Goal: Information Seeking & Learning: Learn about a topic

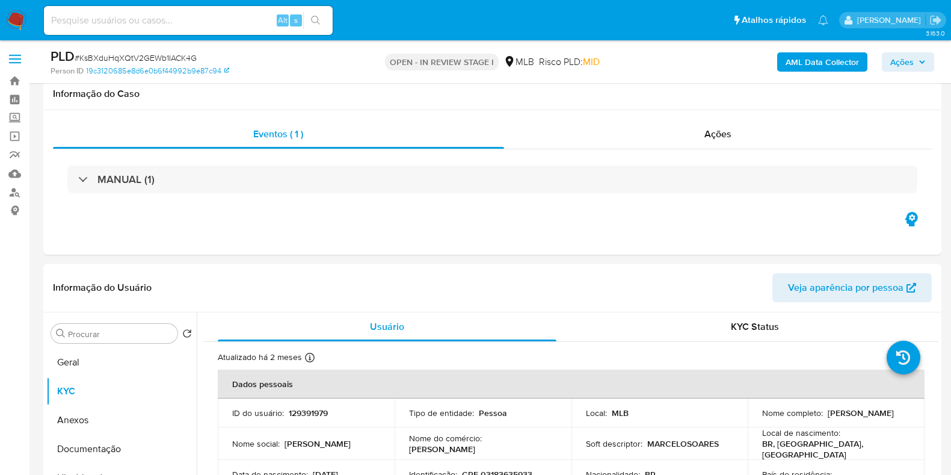
select select "10"
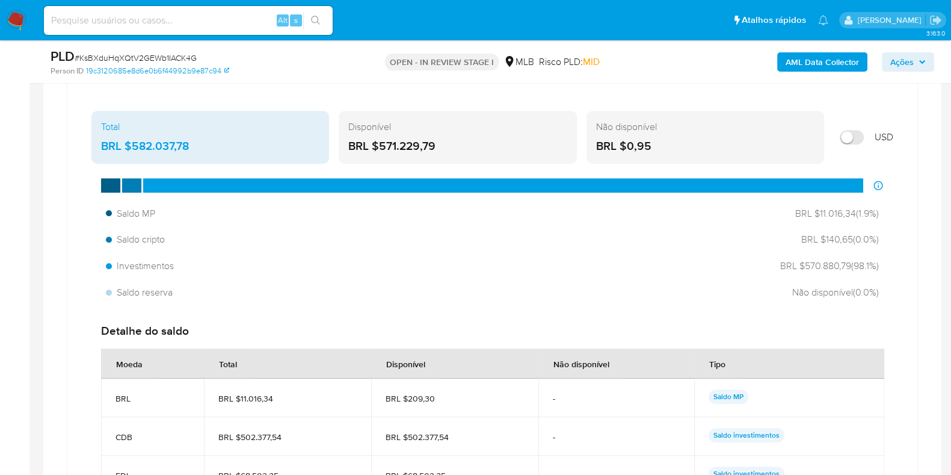
scroll to position [902, 0]
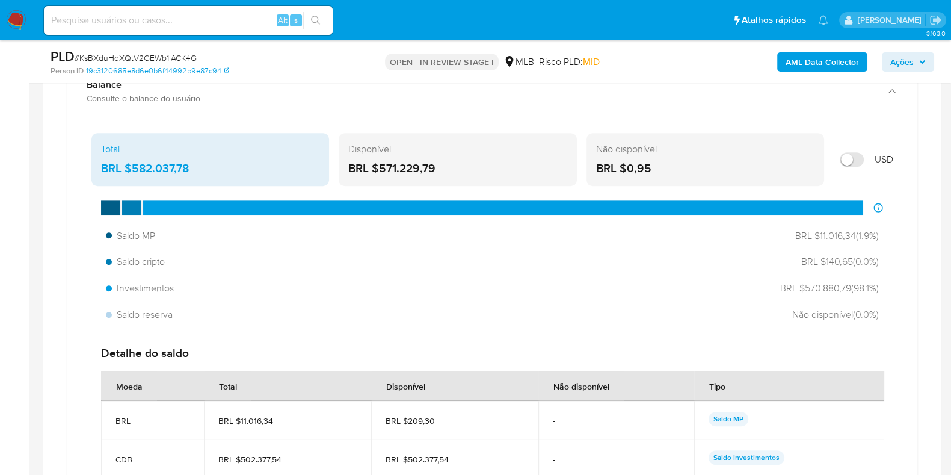
click at [487, 272] on div "Saldo MP BRL $11.016,34 ( 1.9 %) Saldo cripto BRL $140,65 ( 0.0 %) Investimento…" at bounding box center [492, 275] width 802 height 102
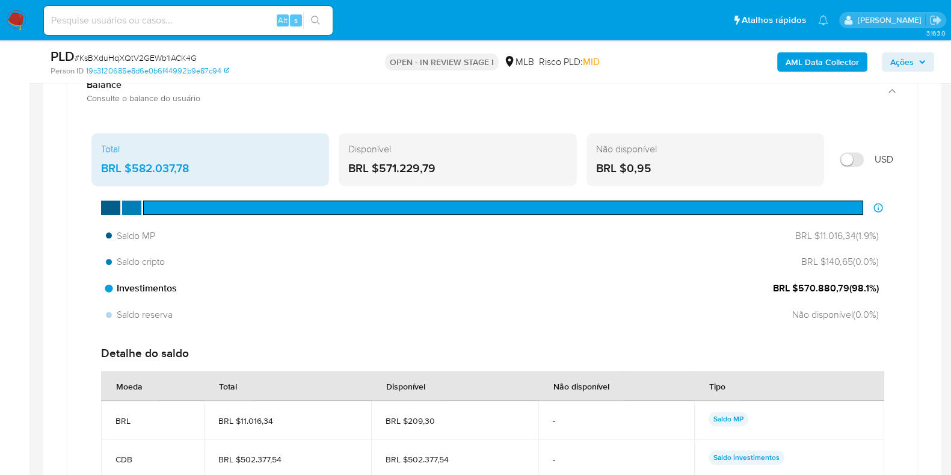
drag, startPoint x: 800, startPoint y: 286, endPoint x: 851, endPoint y: 290, distance: 51.2
click at [851, 290] on span "BRL $570.880,79 ( 98.1 %)" at bounding box center [826, 287] width 106 height 13
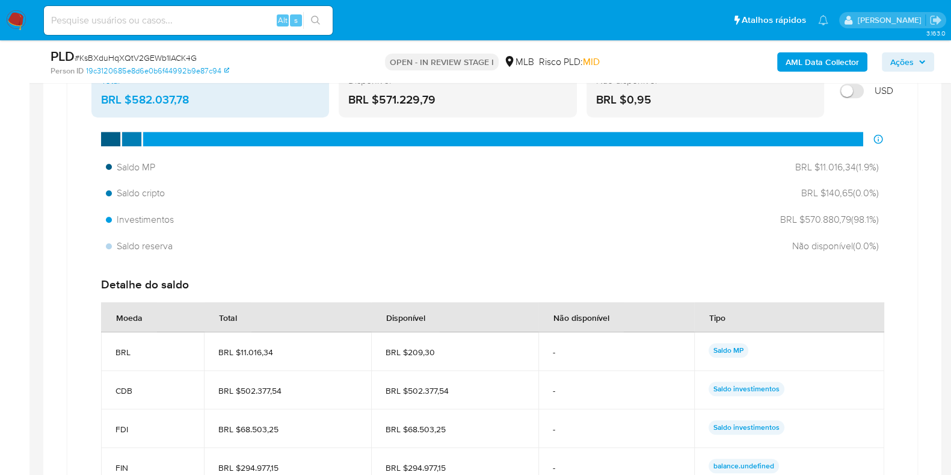
scroll to position [1127, 0]
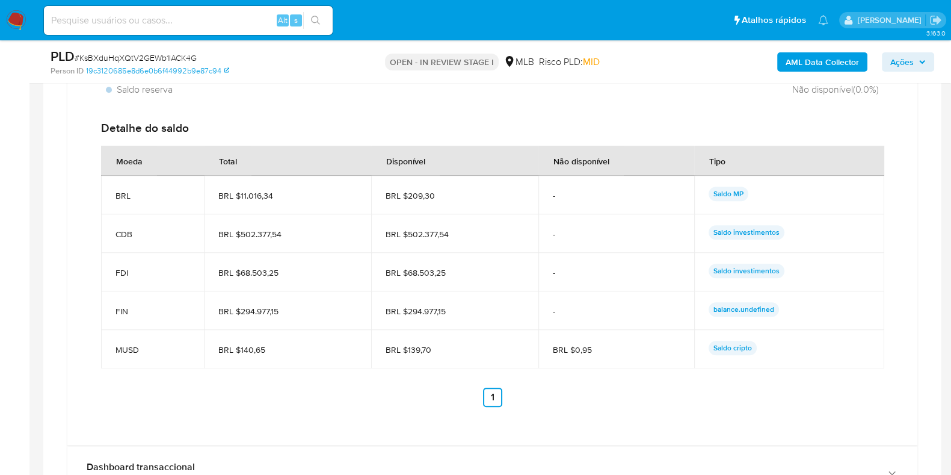
drag, startPoint x: 737, startPoint y: 306, endPoint x: 781, endPoint y: 313, distance: 44.4
click at [781, 313] on div "balance.undefined" at bounding box center [788, 310] width 161 height 17
drag, startPoint x: 92, startPoint y: 311, endPoint x: 160, endPoint y: 304, distance: 68.3
click at [160, 304] on div "Detalhe do saldo Moeda Total Disponível Não disponível Tipo BRL BRL $11.016,34 …" at bounding box center [492, 264] width 802 height 306
click at [295, 344] on span "BRL $140,65" at bounding box center [287, 349] width 138 height 11
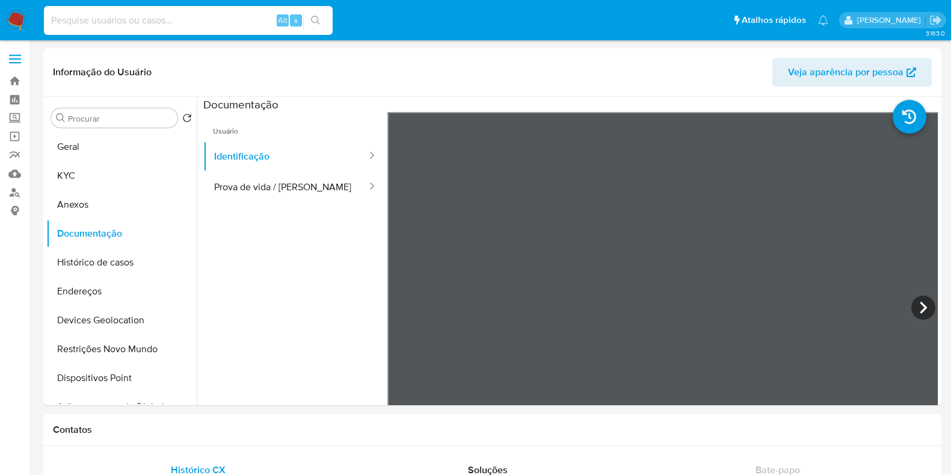
select select "10"
type input "X3rI91QQorgIJyKf76g9ipcl"
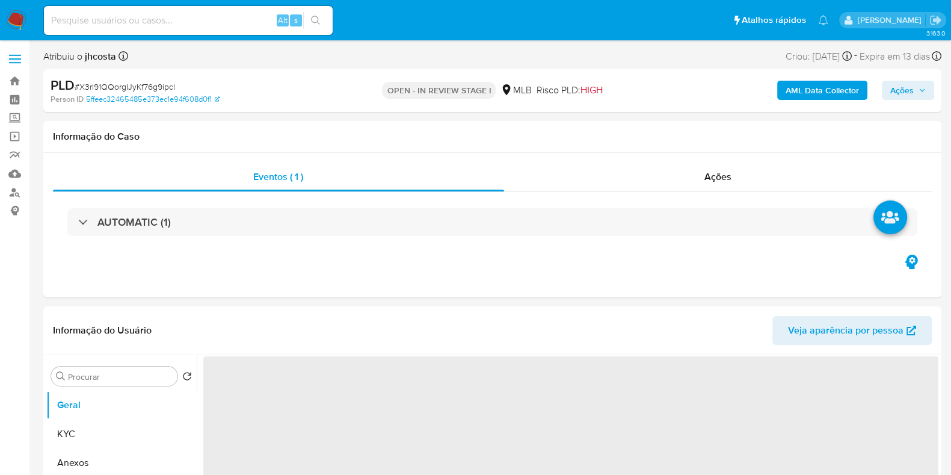
select select "10"
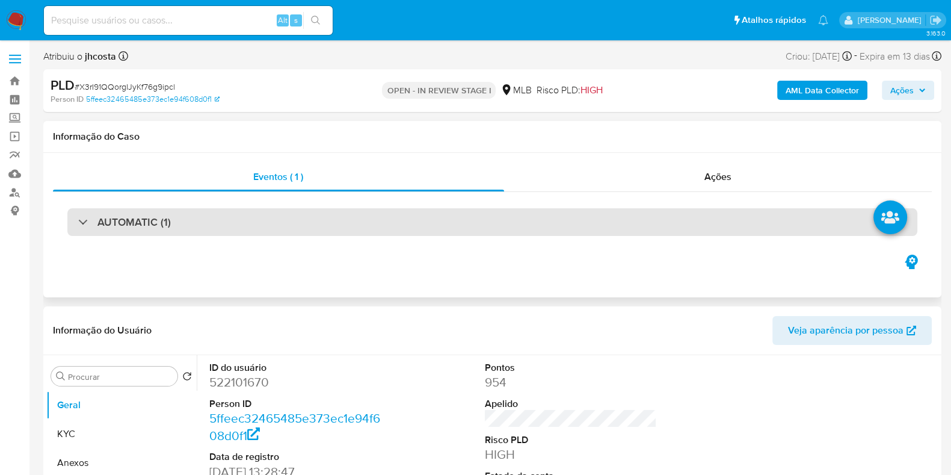
click at [312, 227] on div "AUTOMATIC (1)" at bounding box center [492, 222] width 850 height 28
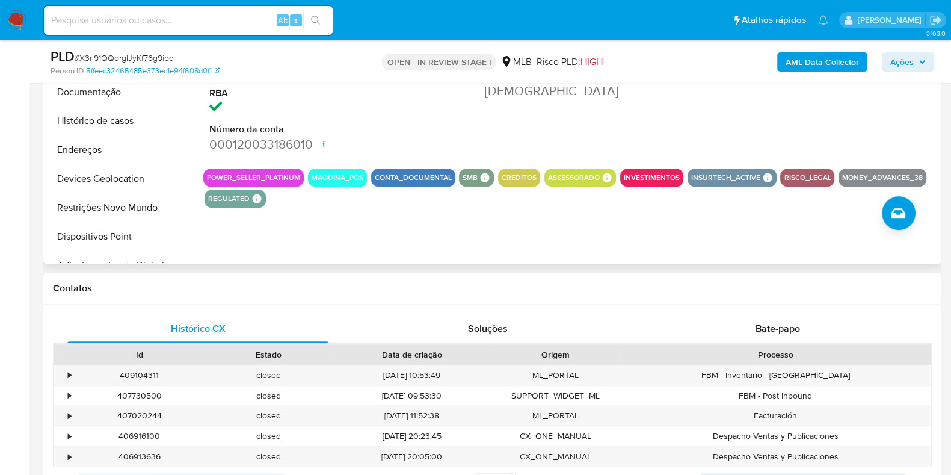
scroll to position [601, 0]
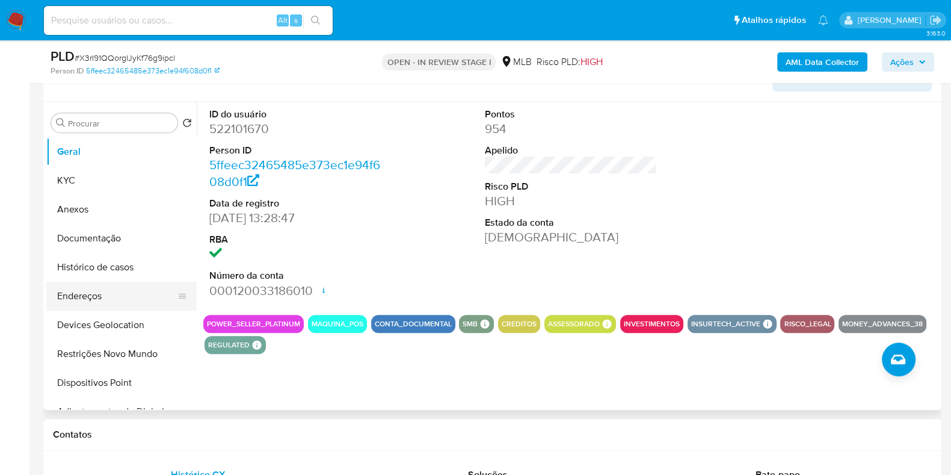
click at [86, 272] on button "Histórico de casos" at bounding box center [121, 267] width 150 height 29
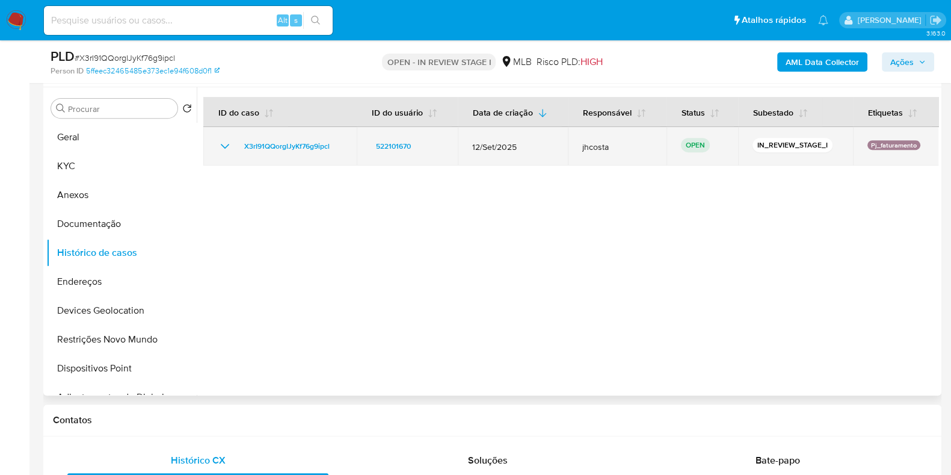
click at [223, 143] on icon "Mostrar/Ocultar" at bounding box center [225, 146] width 14 height 14
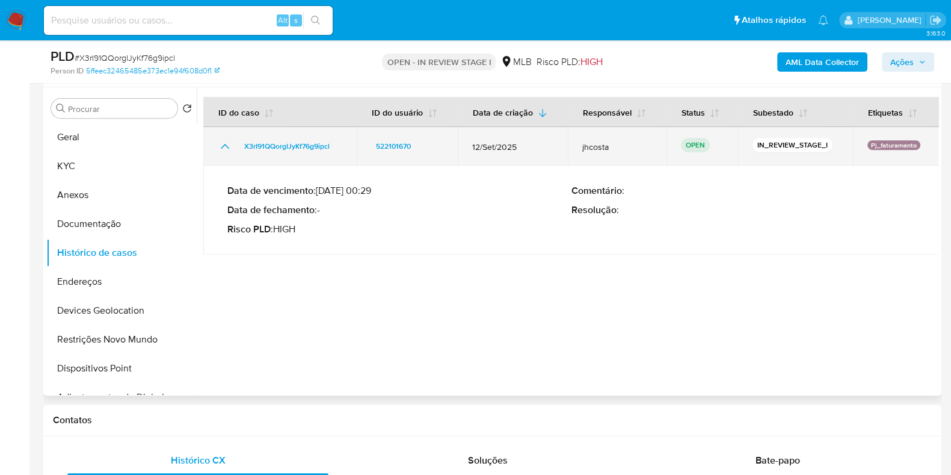
click at [223, 143] on icon "Mostrar/Ocultar" at bounding box center [225, 146] width 14 height 14
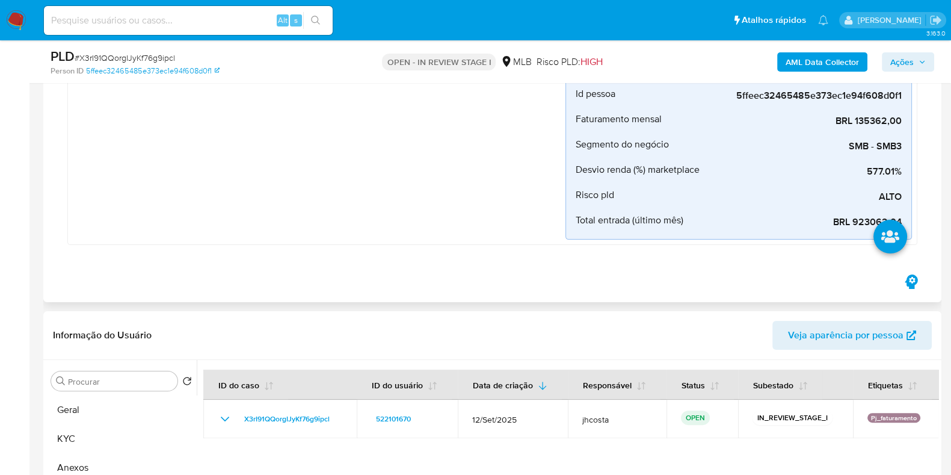
scroll to position [226, 0]
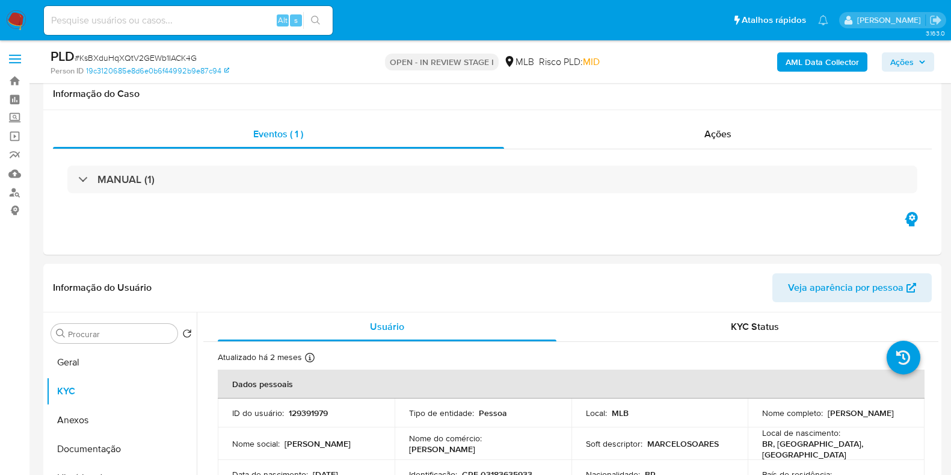
select select "10"
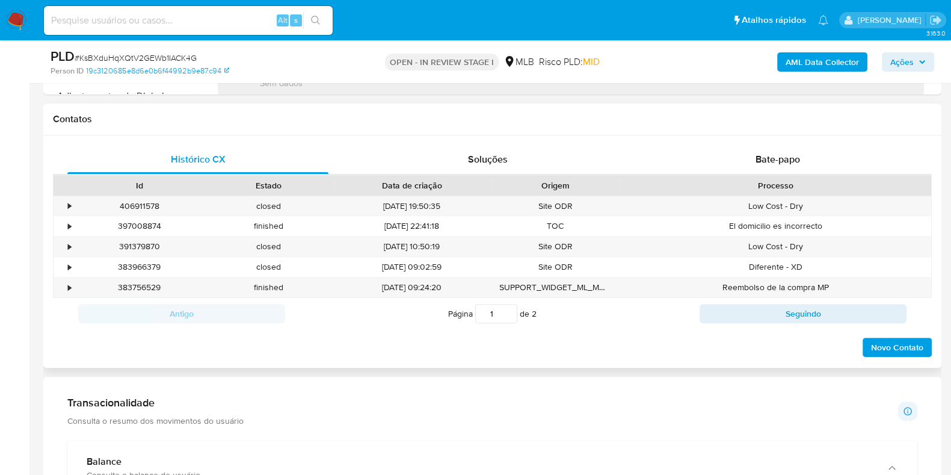
scroll to position [451, 0]
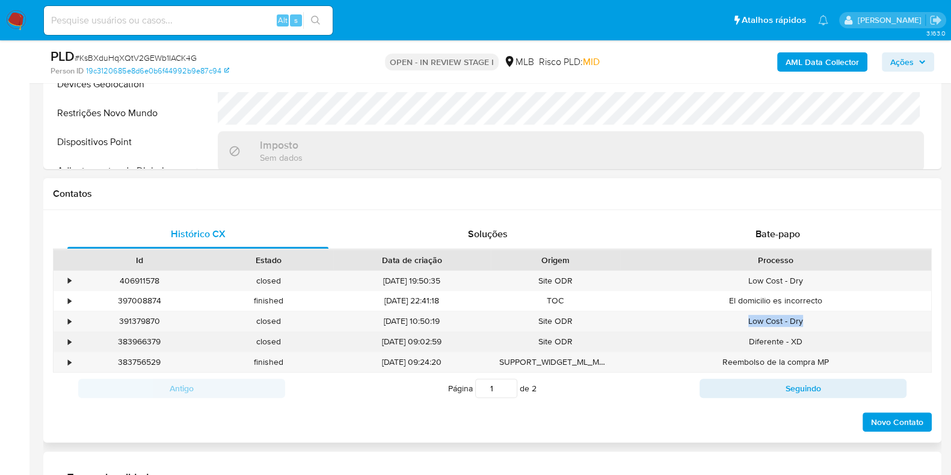
drag, startPoint x: 743, startPoint y: 326, endPoint x: 801, endPoint y: 340, distance: 58.8
click at [834, 325] on div "Low Cost - Dry" at bounding box center [775, 321] width 311 height 20
click at [802, 340] on div "Diferente - XD" at bounding box center [775, 341] width 311 height 20
click at [801, 338] on div "Diferente - XD" at bounding box center [775, 341] width 311 height 20
click at [800, 338] on div "Diferente - XD" at bounding box center [775, 341] width 311 height 20
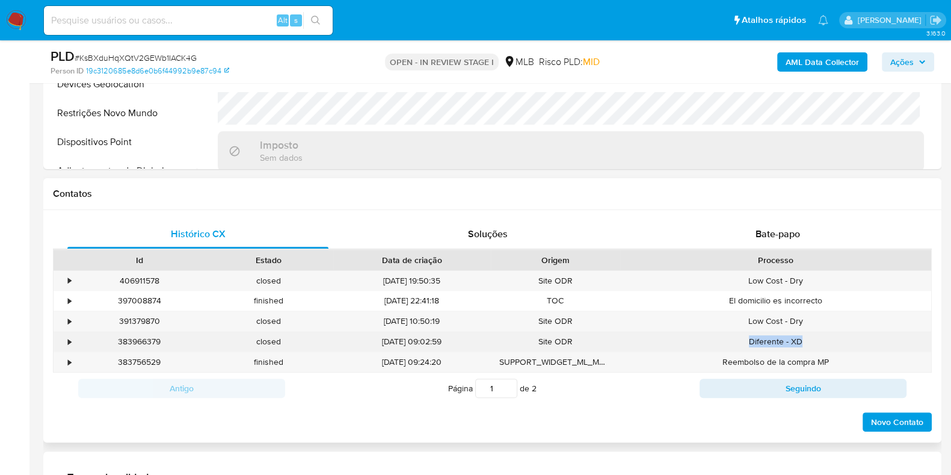
click at [801, 338] on div "Diferente - XD" at bounding box center [775, 341] width 311 height 20
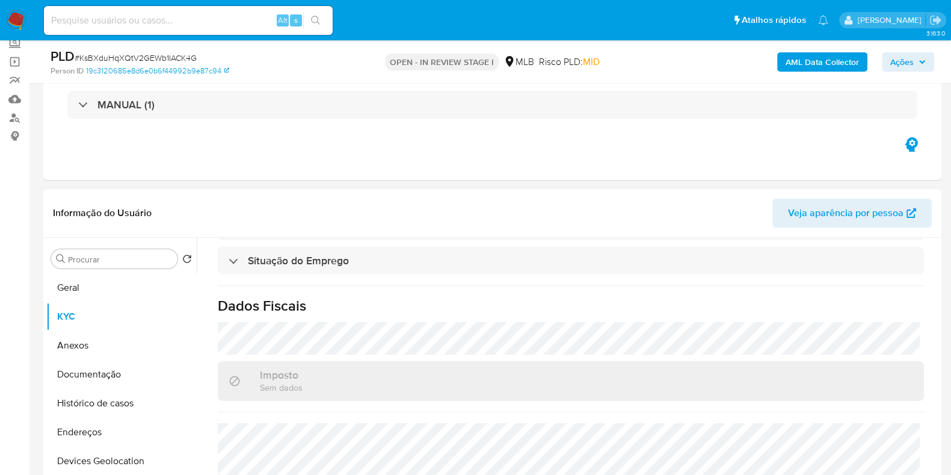
scroll to position [150, 0]
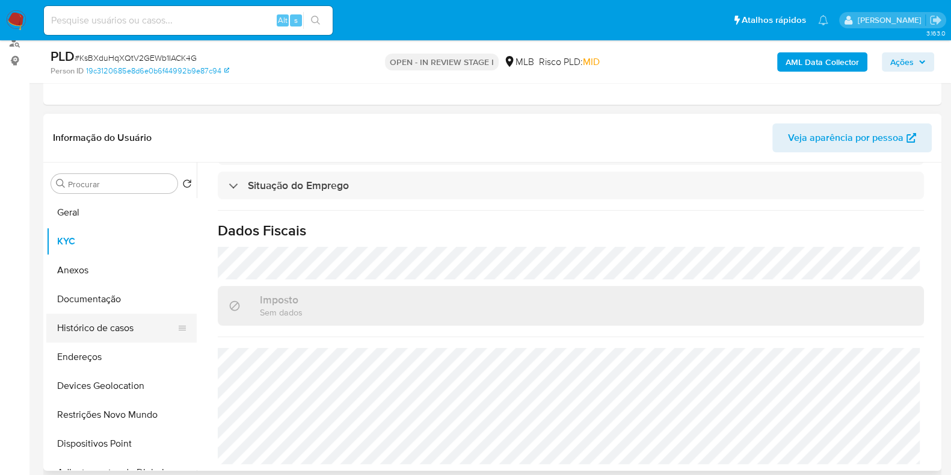
click at [100, 326] on button "Histórico de casos" at bounding box center [116, 327] width 141 height 29
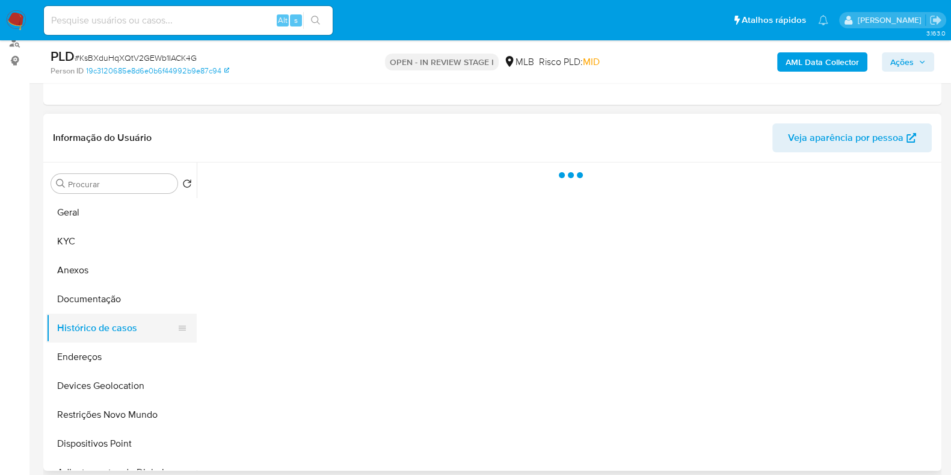
scroll to position [0, 0]
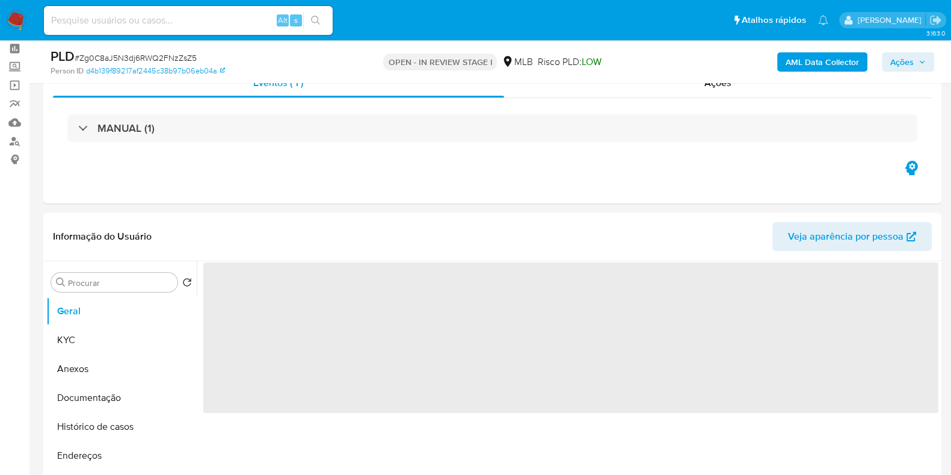
scroll to position [75, 0]
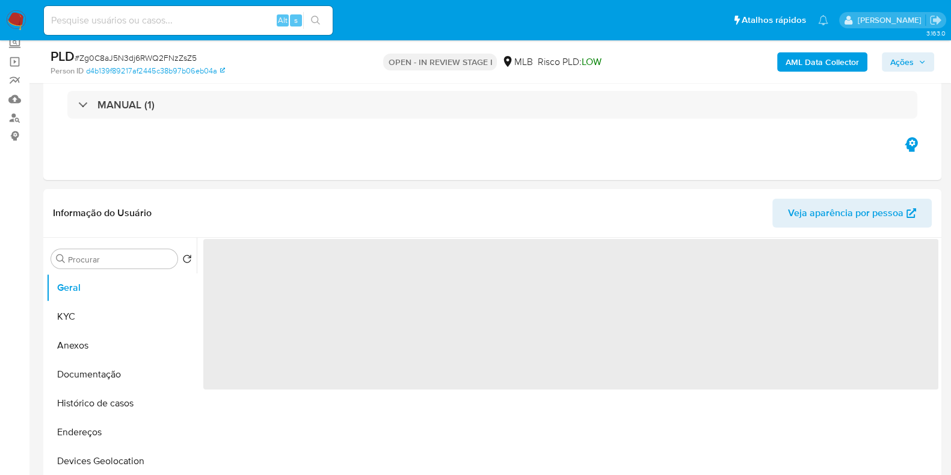
select select "10"
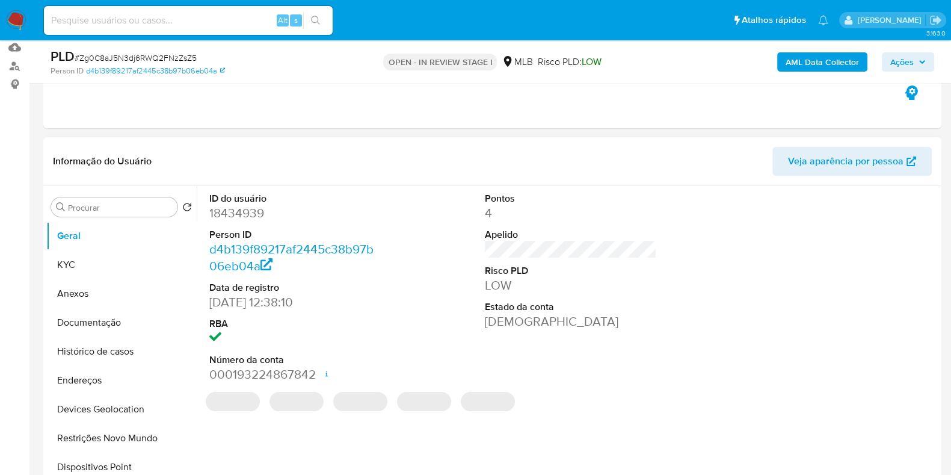
scroll to position [150, 0]
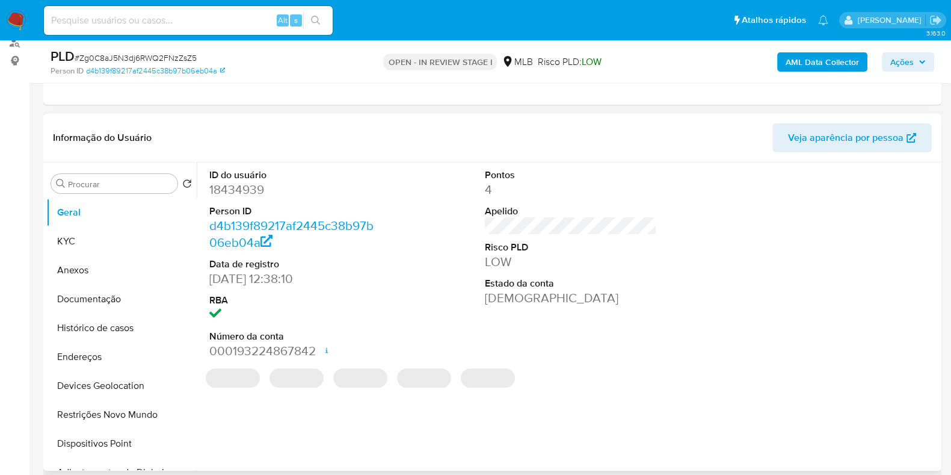
click at [242, 187] on dd "18434939" at bounding box center [295, 189] width 172 height 17
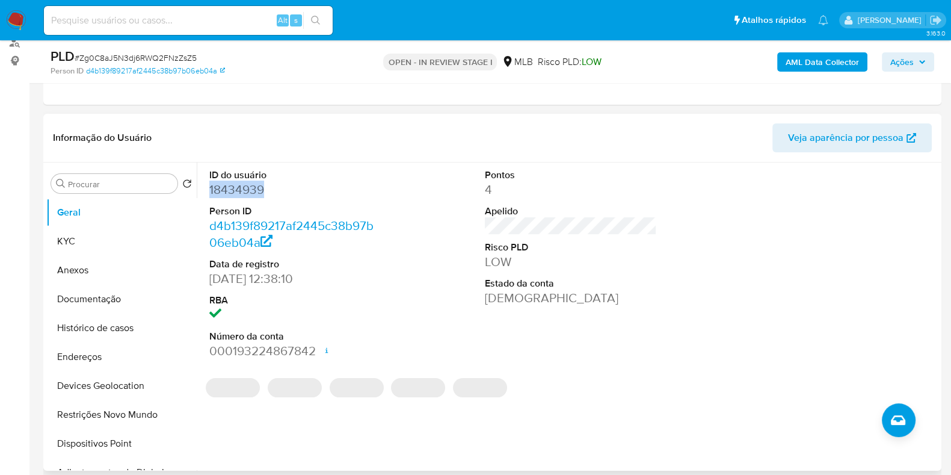
copy dd "18434939"
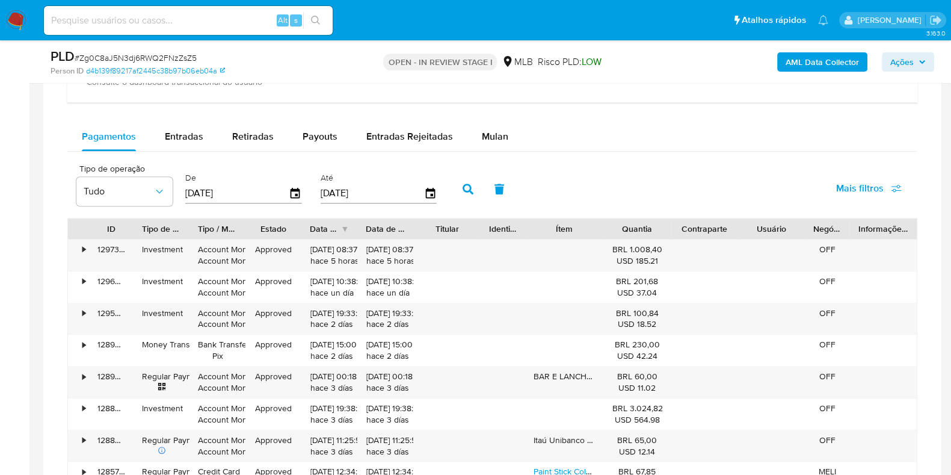
scroll to position [977, 0]
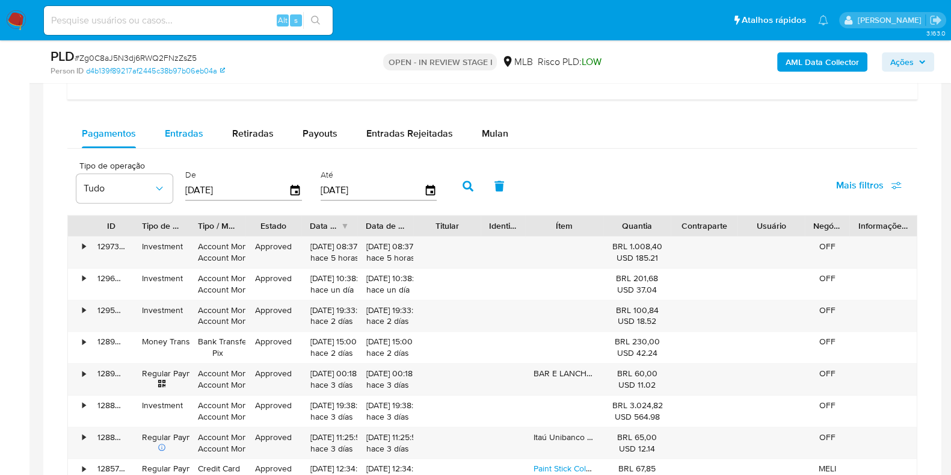
click at [201, 132] on span "Entradas" at bounding box center [184, 133] width 38 height 14
select select "10"
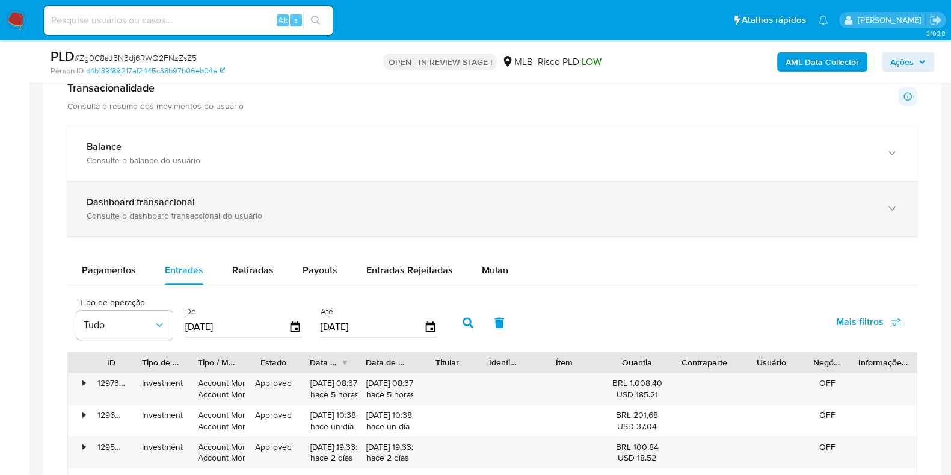
scroll to position [827, 0]
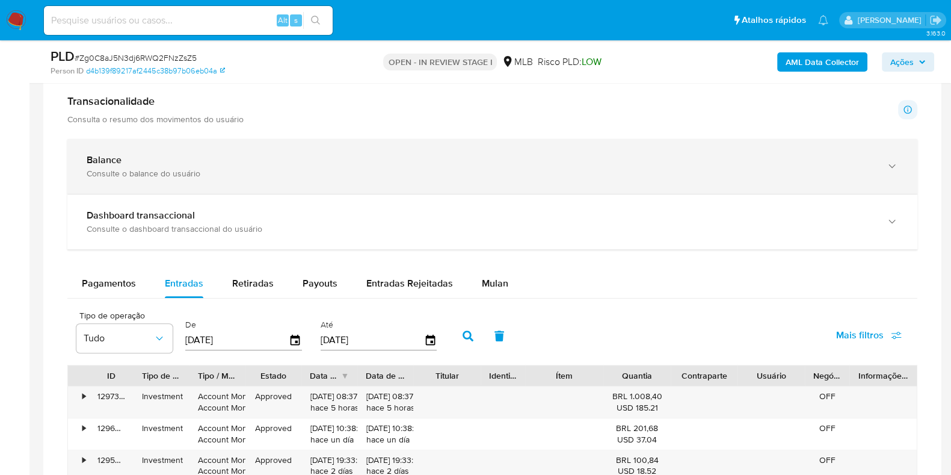
click at [266, 180] on div "Balance Consulte o balance do usuário" at bounding box center [492, 166] width 850 height 55
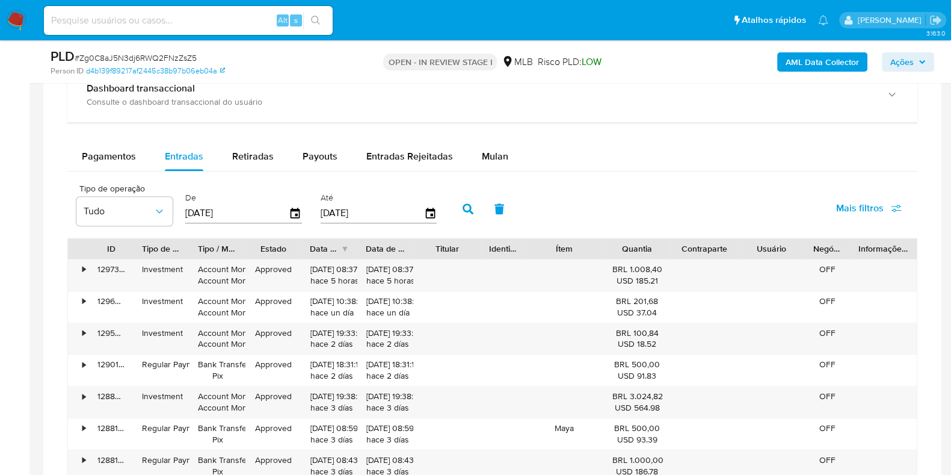
scroll to position [1353, 0]
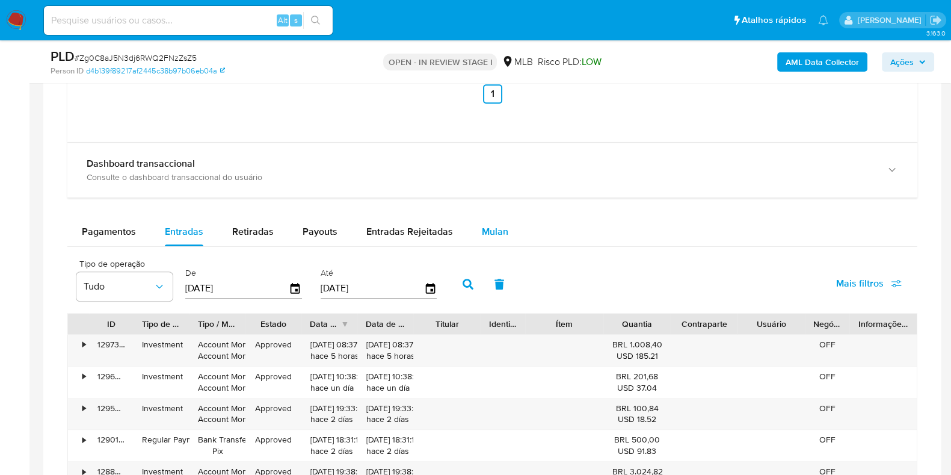
click at [496, 236] on div "Mulan" at bounding box center [495, 231] width 26 height 29
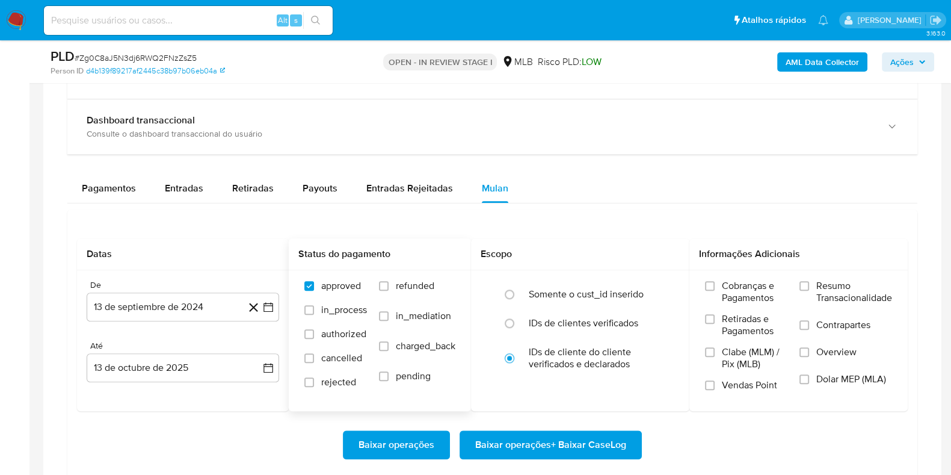
scroll to position [1428, 0]
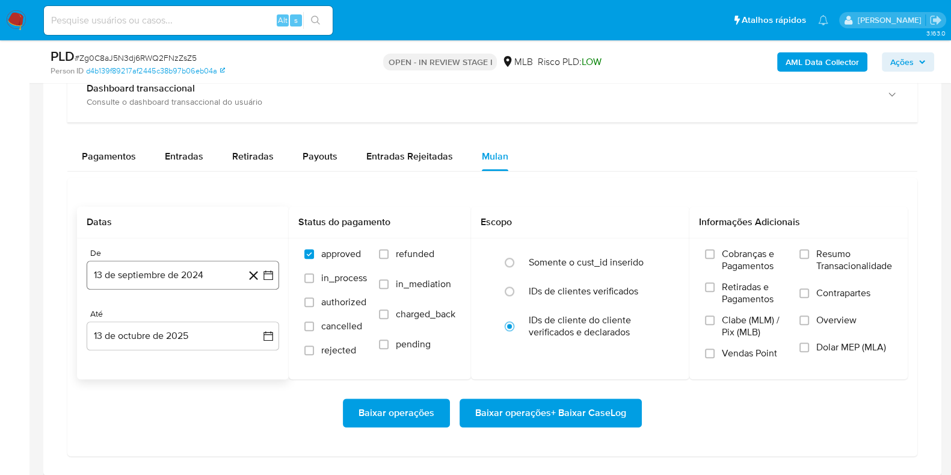
click at [180, 274] on button "13 de septiembre de 2024" at bounding box center [183, 274] width 192 height 29
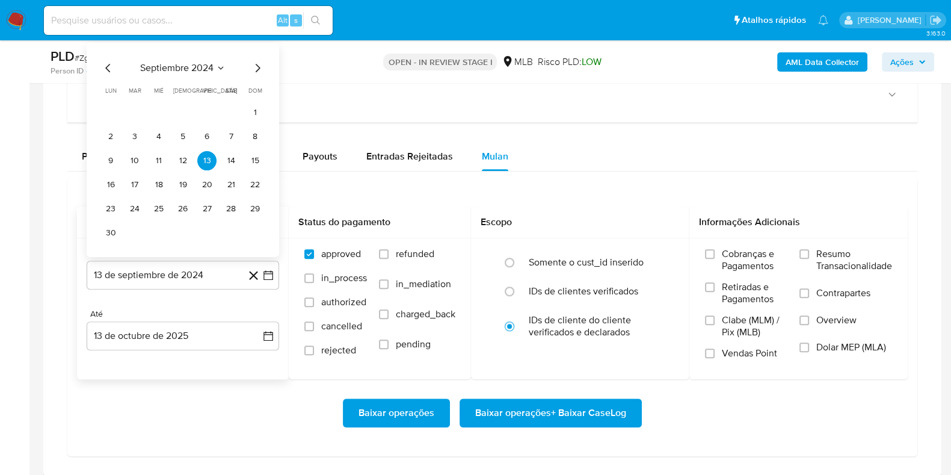
click at [216, 67] on icon "Seleccionar mes y año" at bounding box center [221, 68] width 10 height 10
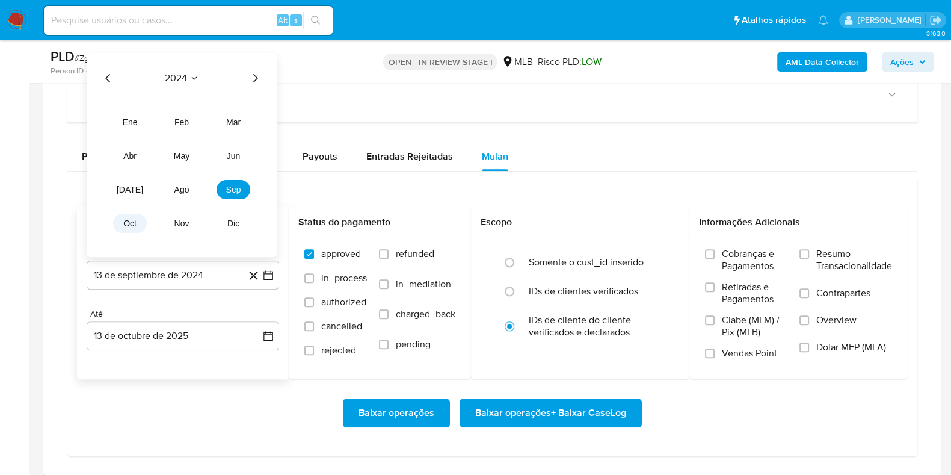
click at [134, 227] on button "oct" at bounding box center [130, 223] width 34 height 19
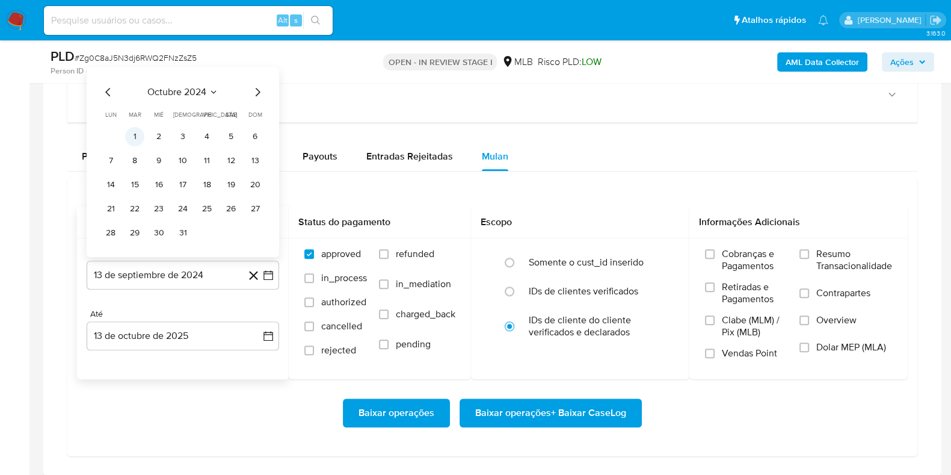
click at [129, 133] on button "1" at bounding box center [134, 136] width 19 height 19
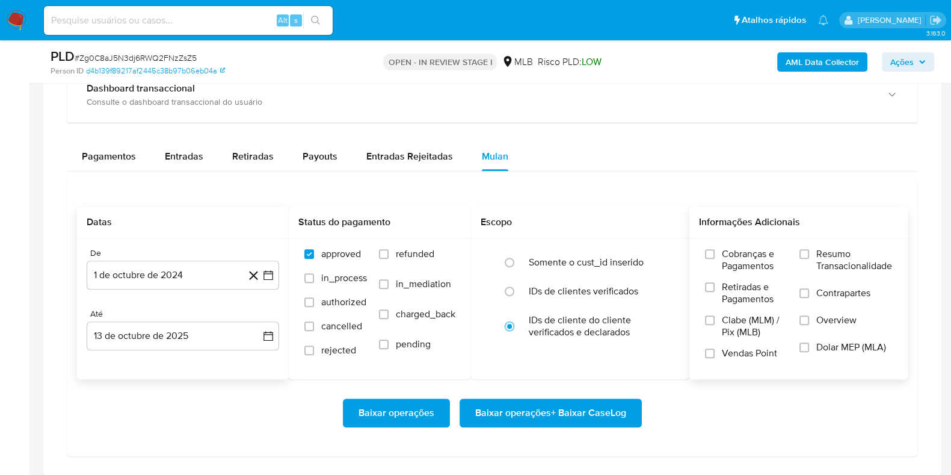
click at [817, 258] on span "Resumo Transacionalidade" at bounding box center [854, 260] width 76 height 24
click at [809, 258] on input "Resumo Transacionalidade" at bounding box center [804, 254] width 10 height 10
click at [576, 411] on span "Baixar operações + Baixar CaseLog" at bounding box center [550, 412] width 151 height 26
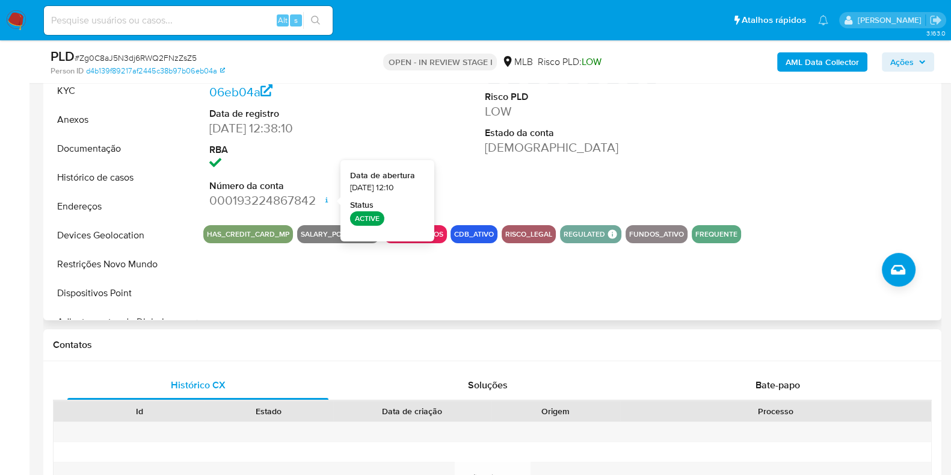
scroll to position [150, 0]
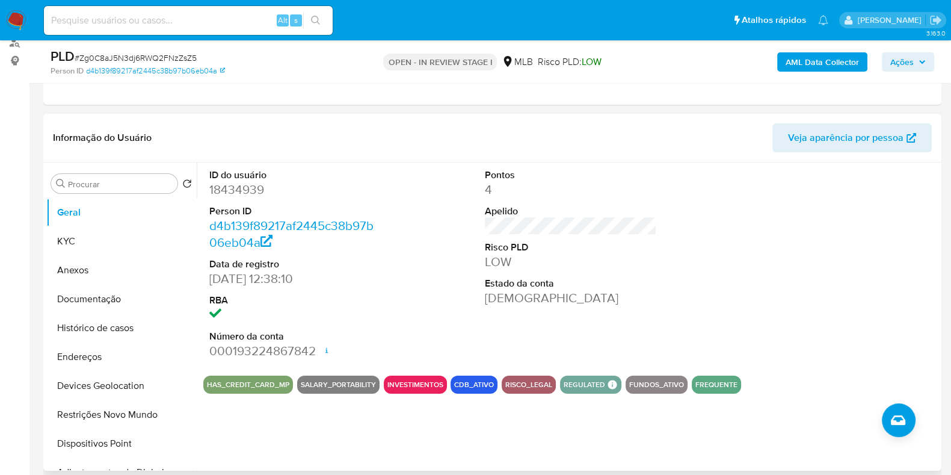
click at [408, 182] on div "ID do usuário 18434939 Person ID d4b139f89217af2445c38b97b06eb04a Data de regis…" at bounding box center [570, 263] width 735 height 203
drag, startPoint x: 92, startPoint y: 230, endPoint x: 153, endPoint y: 217, distance: 62.3
click at [91, 230] on button "KYC" at bounding box center [121, 241] width 150 height 29
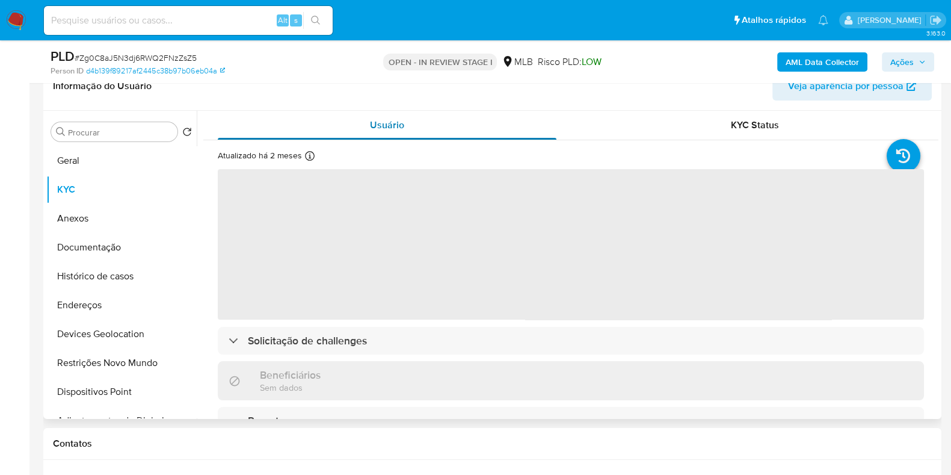
scroll to position [226, 0]
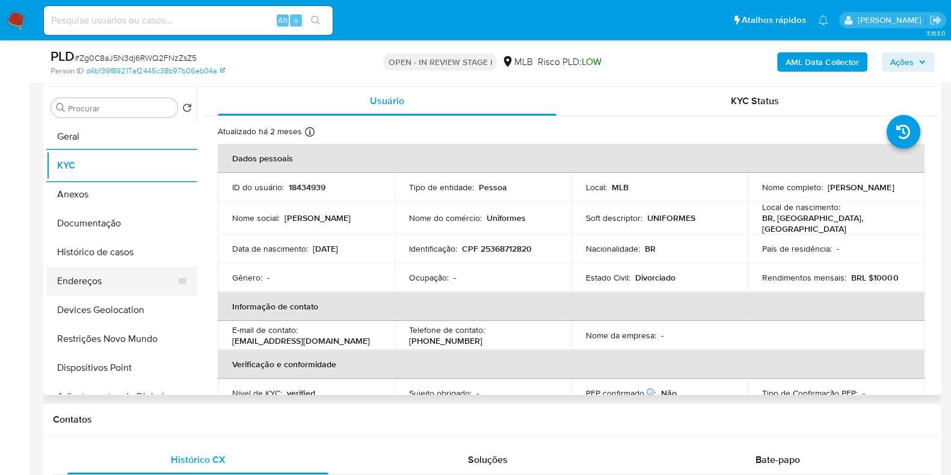
click at [95, 273] on button "Endereços" at bounding box center [116, 280] width 141 height 29
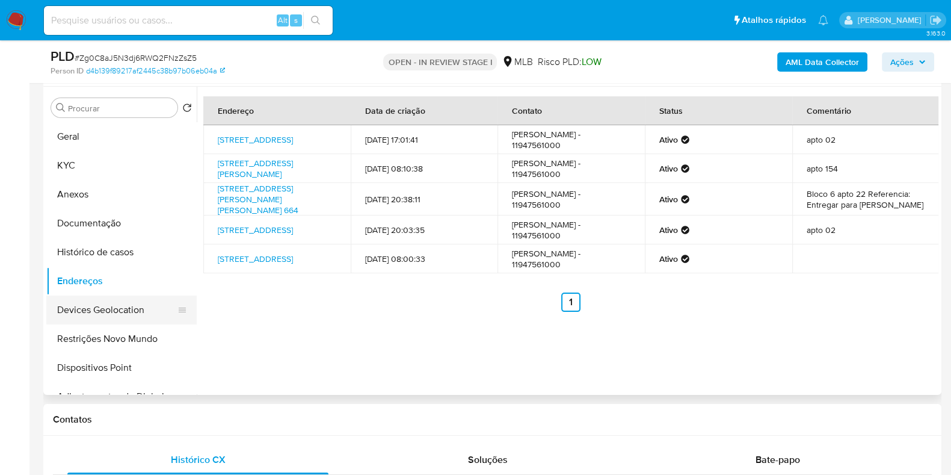
click at [111, 302] on button "Devices Geolocation" at bounding box center [116, 309] width 141 height 29
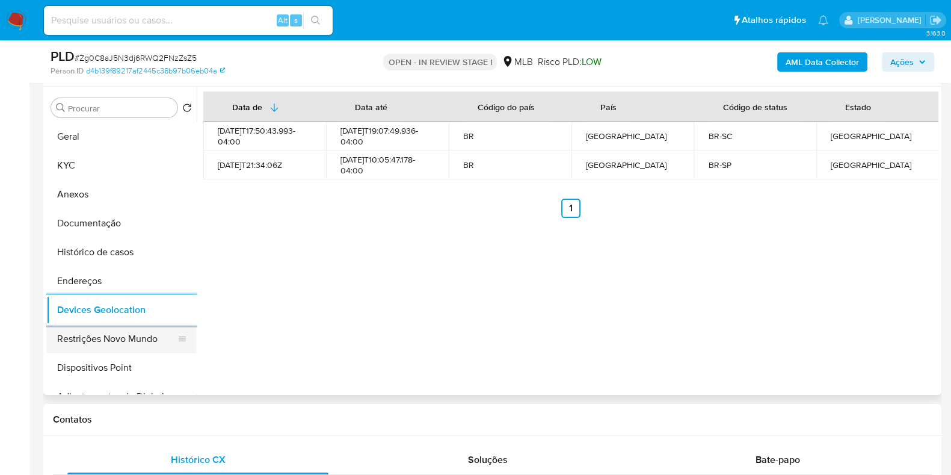
click at [82, 333] on button "Restrições Novo Mundo" at bounding box center [116, 338] width 141 height 29
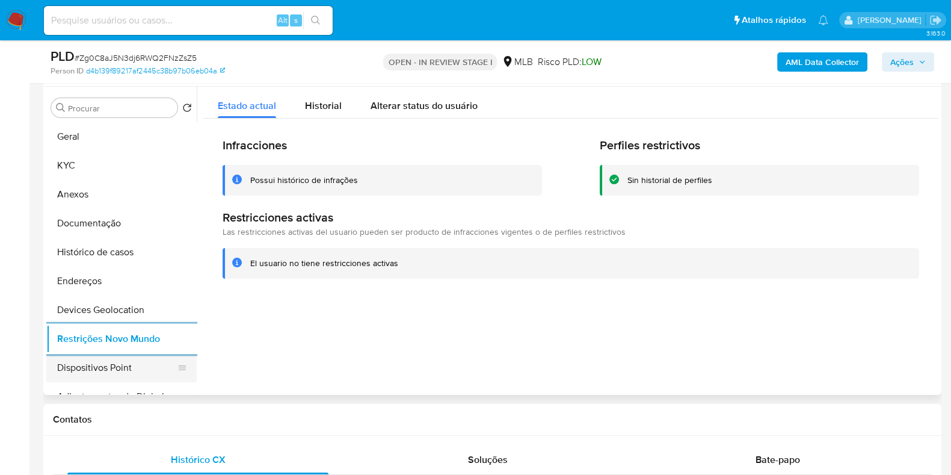
click at [85, 372] on button "Dispositivos Point" at bounding box center [116, 367] width 141 height 29
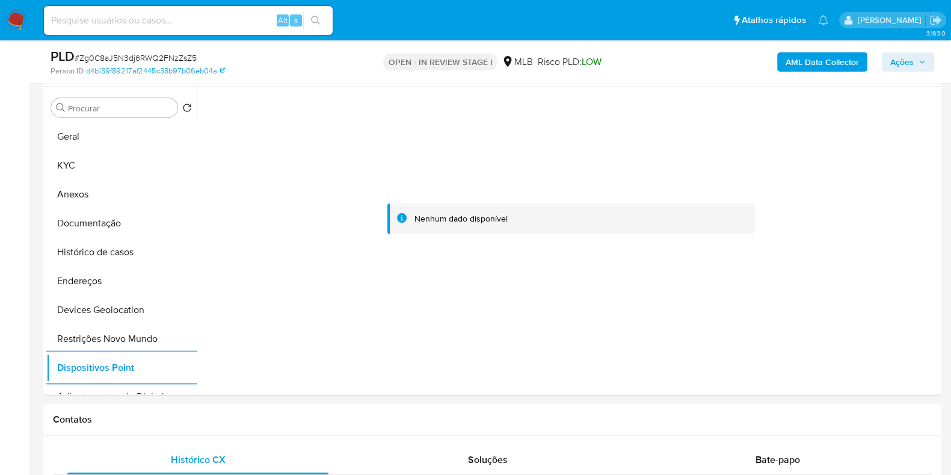
click at [828, 62] on b "AML Data Collector" at bounding box center [821, 61] width 73 height 19
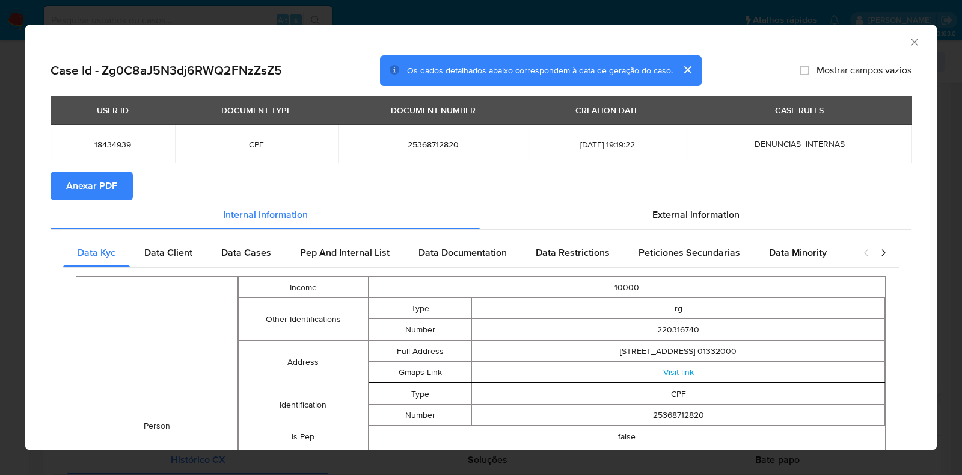
click at [117, 181] on button "Anexar PDF" at bounding box center [92, 185] width 82 height 29
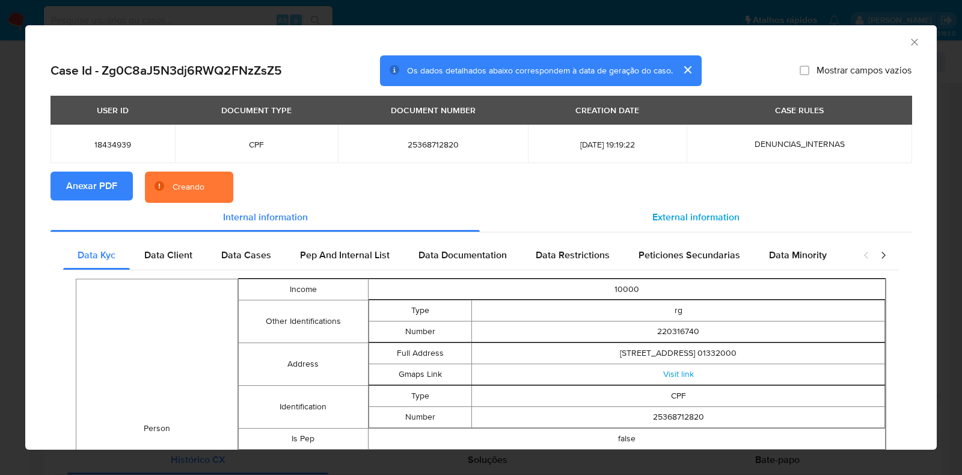
click at [675, 219] on span "External information" at bounding box center [696, 217] width 87 height 14
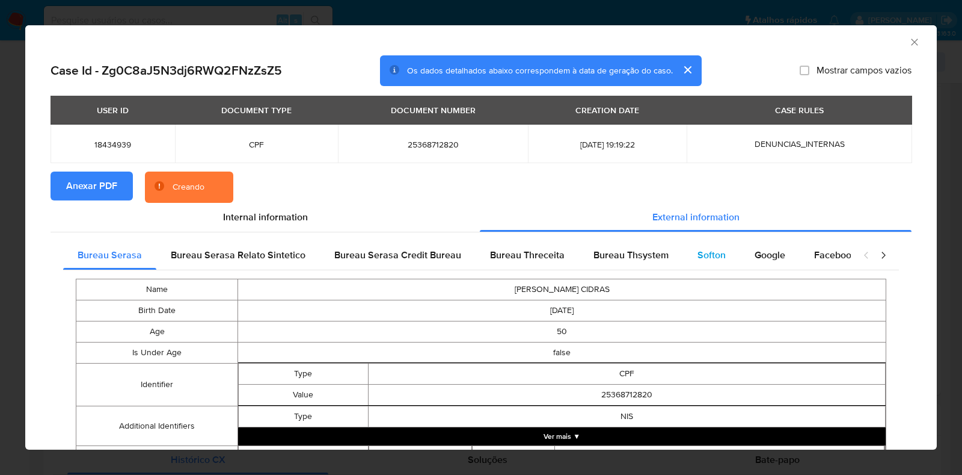
click at [698, 250] on span "Softon" at bounding box center [712, 255] width 28 height 14
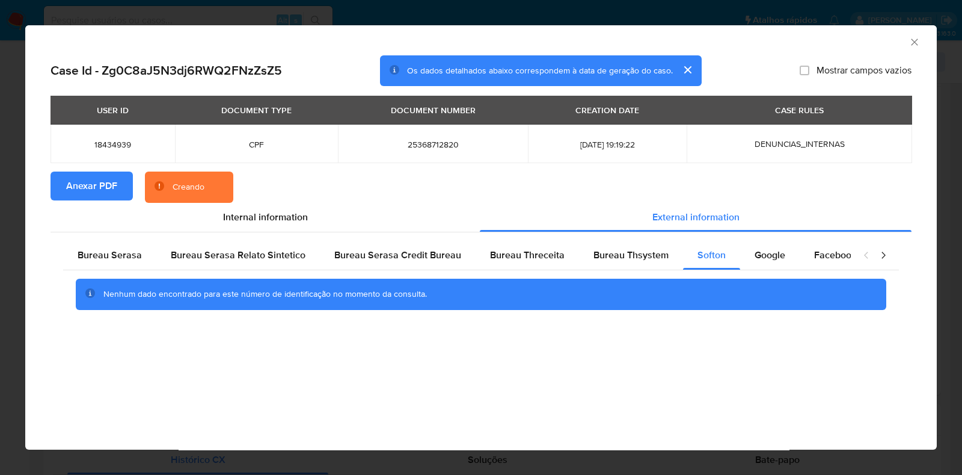
click at [911, 37] on icon "Fechar a janela" at bounding box center [915, 42] width 12 height 12
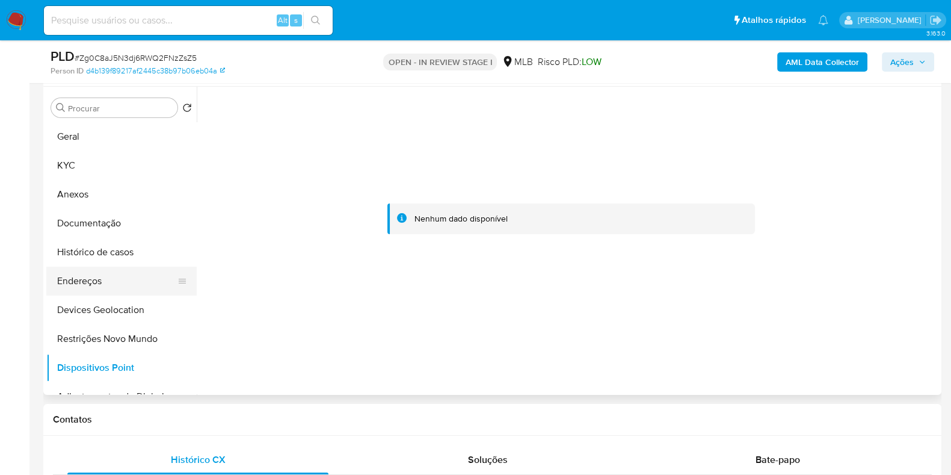
click at [56, 271] on button "Endereços" at bounding box center [116, 280] width 141 height 29
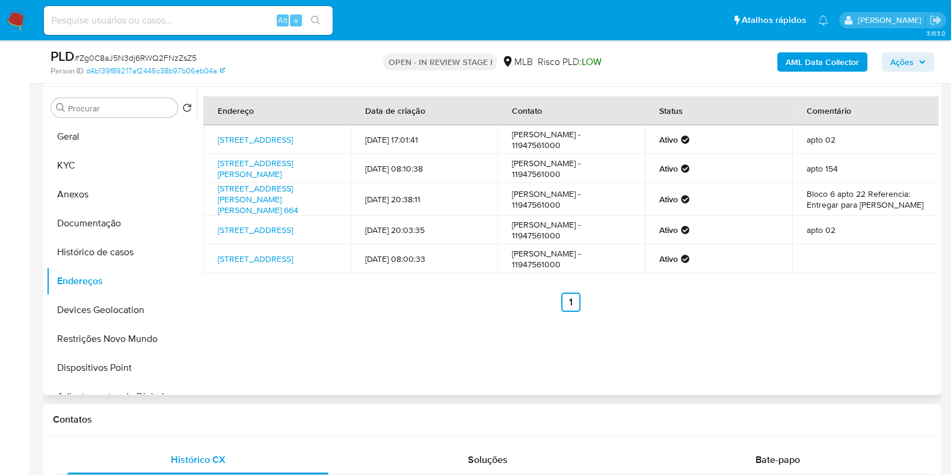
drag, startPoint x: 210, startPoint y: 135, endPoint x: 278, endPoint y: 150, distance: 69.6
click at [278, 150] on td "Rua Itapeva 148, São Paulo, São Paulo, 01332000, Brasil 148" at bounding box center [276, 139] width 147 height 29
copy link "Rua Itapeva 148, São Paulo, São Paulo, 01332000"
click at [251, 137] on link "Rua Itapeva 148, São Paulo, São Paulo, 01332000, Brasil 148" at bounding box center [255, 140] width 75 height 12
click at [76, 160] on button "KYC" at bounding box center [116, 165] width 141 height 29
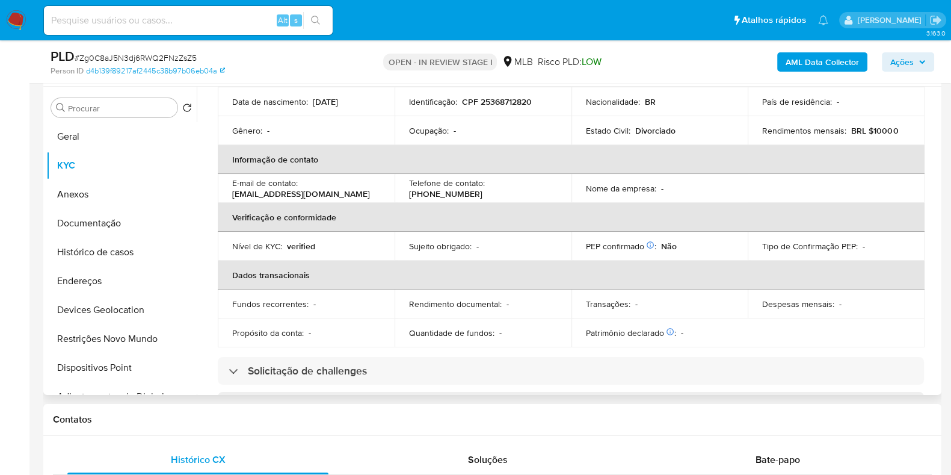
scroll to position [0, 0]
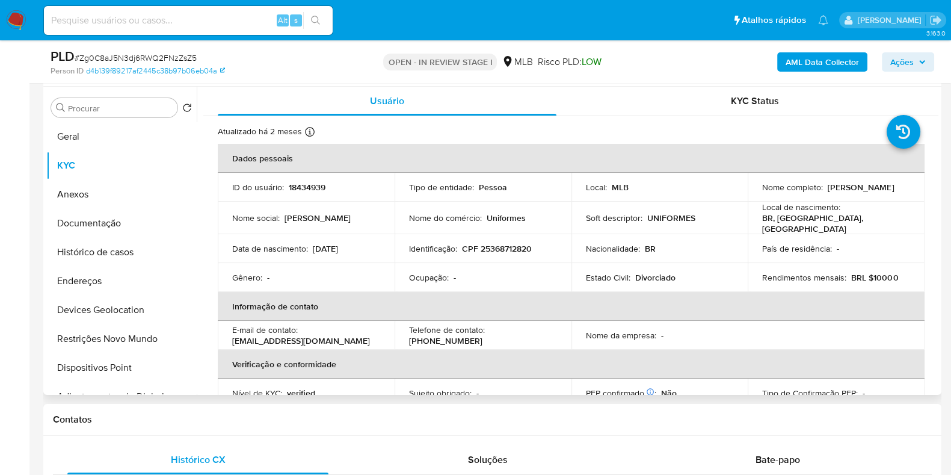
click at [512, 245] on p "CPF 25368712820" at bounding box center [497, 248] width 70 height 11
copy p "25368712820"
click at [123, 229] on button "Documentação" at bounding box center [116, 223] width 141 height 29
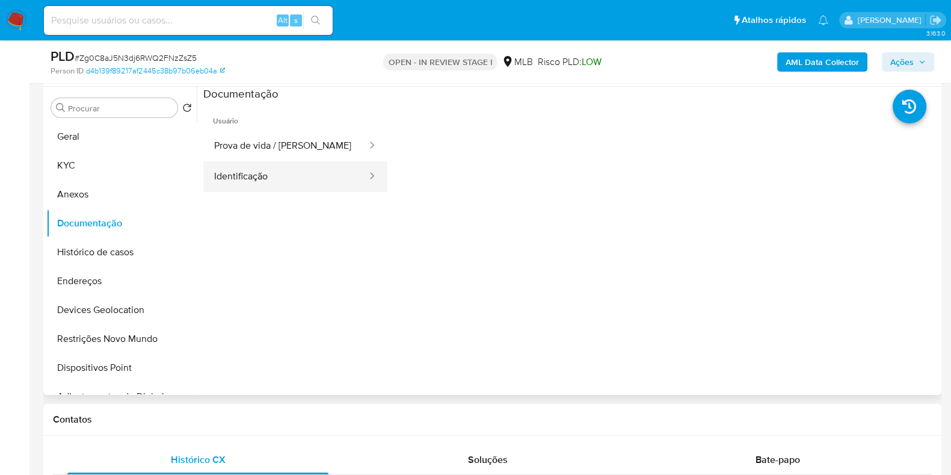
click at [317, 184] on button "Identificação" at bounding box center [285, 176] width 165 height 31
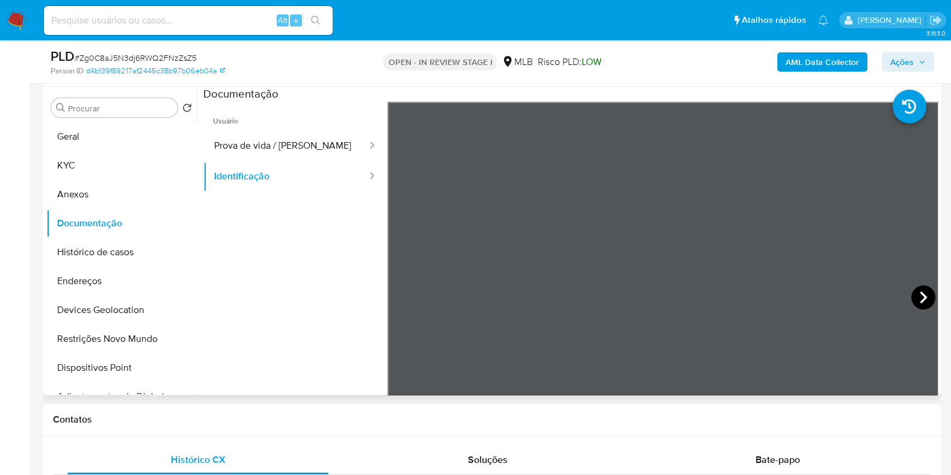
click at [917, 300] on icon at bounding box center [923, 297] width 24 height 24
click at [85, 170] on button "KYC" at bounding box center [116, 165] width 141 height 29
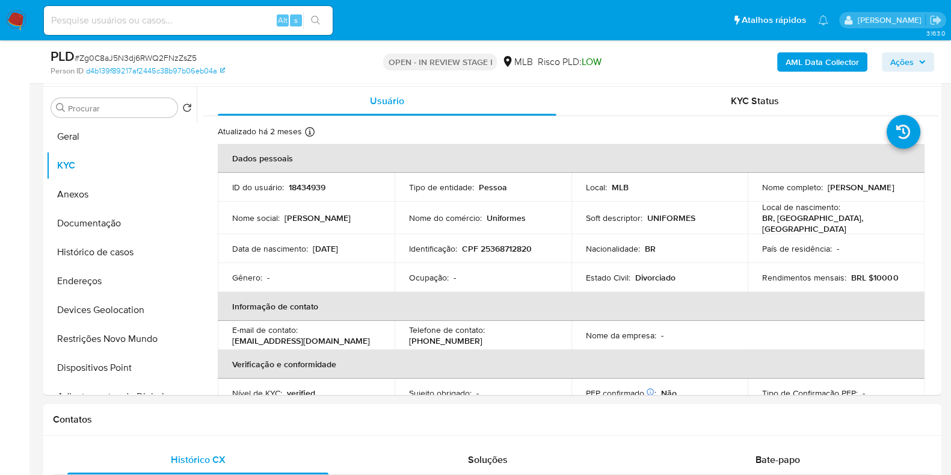
click at [498, 244] on p "CPF 25368712820" at bounding box center [497, 248] width 70 height 11
copy p "25368712820"
click at [828, 190] on p "Monica Janete Dumbra Cidras" at bounding box center [861, 187] width 66 height 11
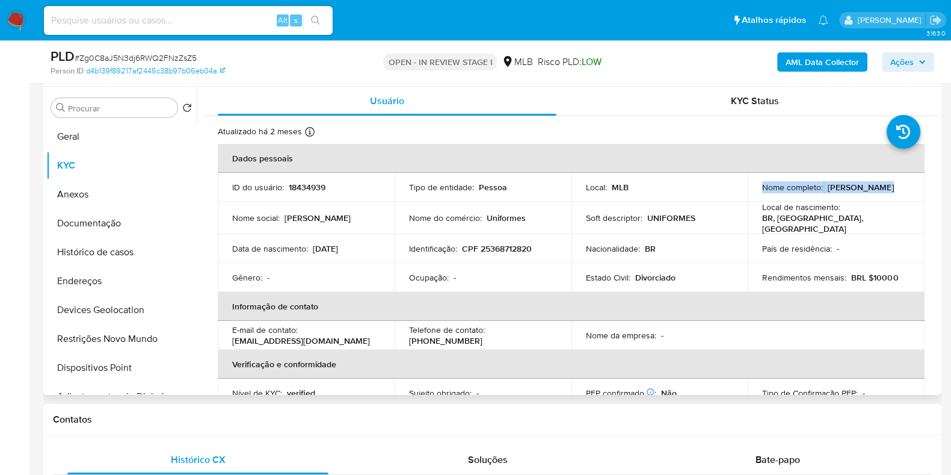
click at [828, 189] on p "Monica Janete Dumbra Cidras" at bounding box center [861, 187] width 66 height 11
copy div "Nome completo : Monica Janete Dumbra Cidras"
click at [828, 192] on p "Monica Janete Dumbra Cidras" at bounding box center [861, 187] width 66 height 11
drag, startPoint x: 760, startPoint y: 191, endPoint x: 858, endPoint y: 117, distance: 123.2
click at [896, 198] on td "Nome completo : Monica Janete Dumbra Cidras" at bounding box center [836, 187] width 177 height 29
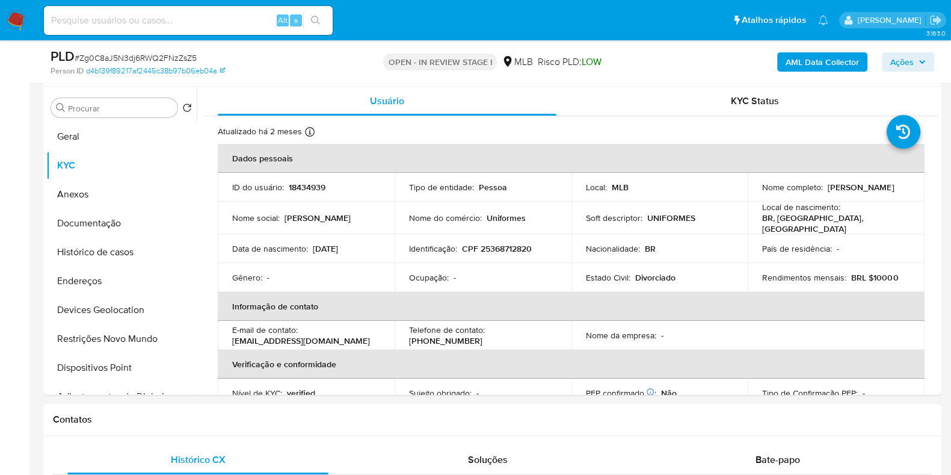
copy p "Monica Janete Dumbra Cidras"
click at [96, 232] on button "Documentação" at bounding box center [116, 223] width 141 height 29
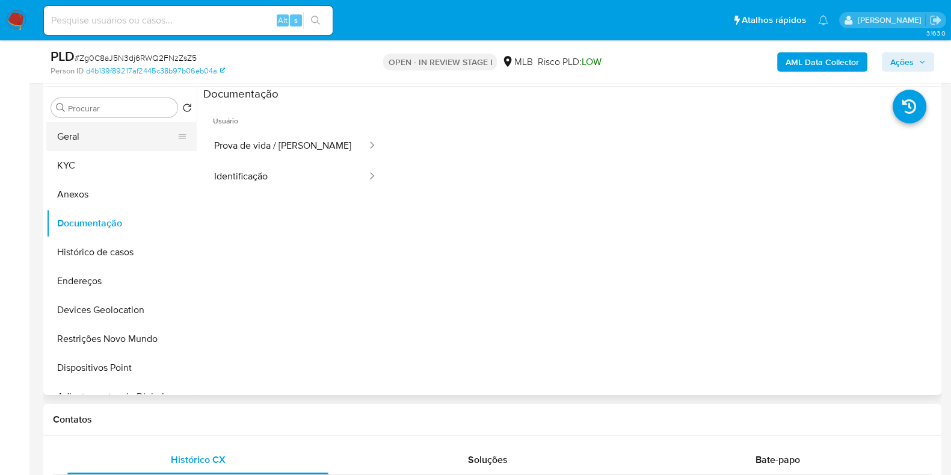
click at [129, 140] on button "Geral" at bounding box center [116, 136] width 141 height 29
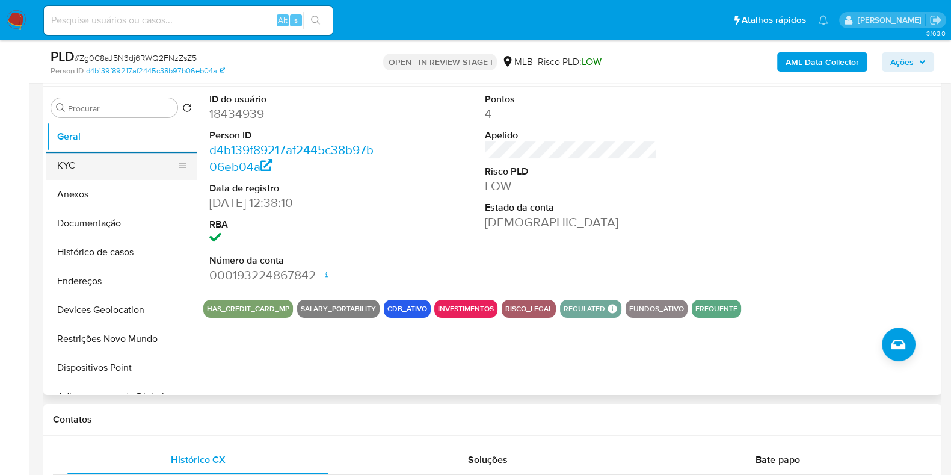
click at [108, 165] on button "KYC" at bounding box center [116, 165] width 141 height 29
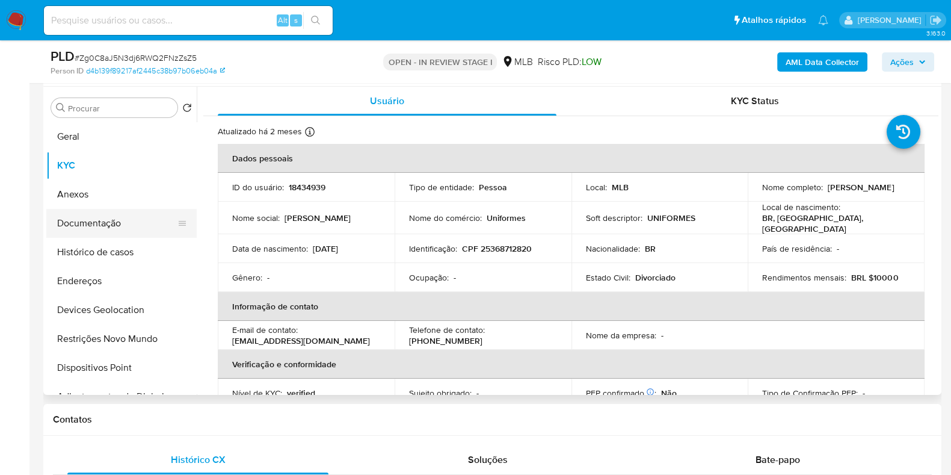
click at [127, 222] on button "Documentação" at bounding box center [116, 223] width 141 height 29
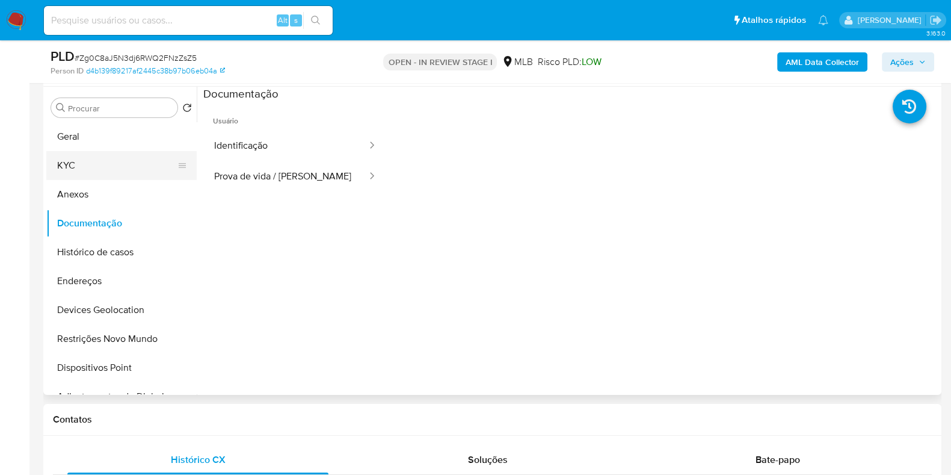
click at [103, 167] on button "KYC" at bounding box center [116, 165] width 141 height 29
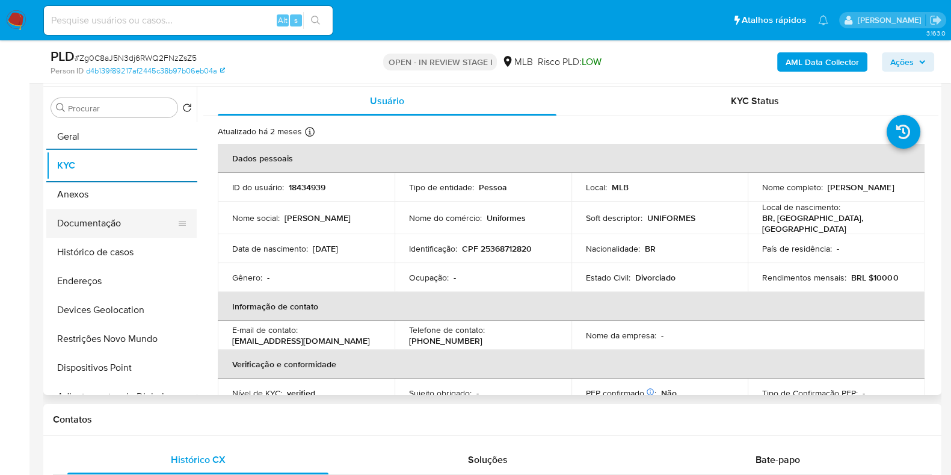
click at [113, 209] on button "Documentação" at bounding box center [116, 223] width 141 height 29
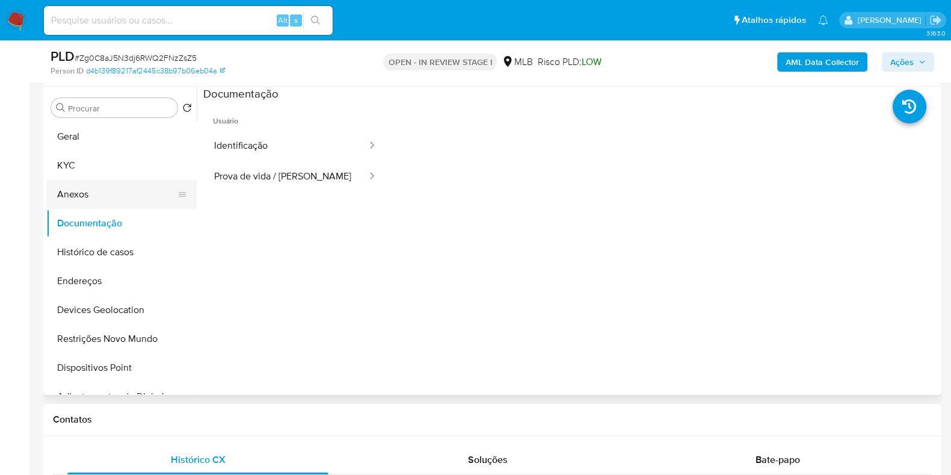
click at [111, 200] on button "Anexos" at bounding box center [116, 194] width 141 height 29
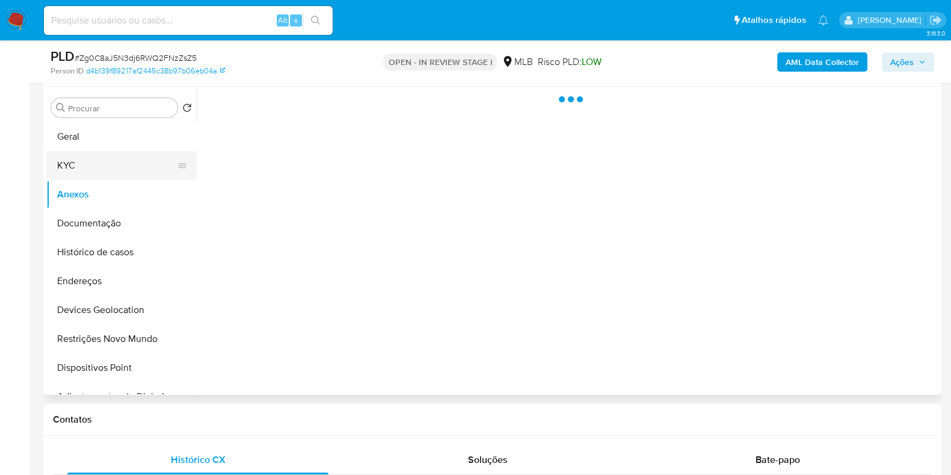
click at [99, 164] on button "KYC" at bounding box center [116, 165] width 141 height 29
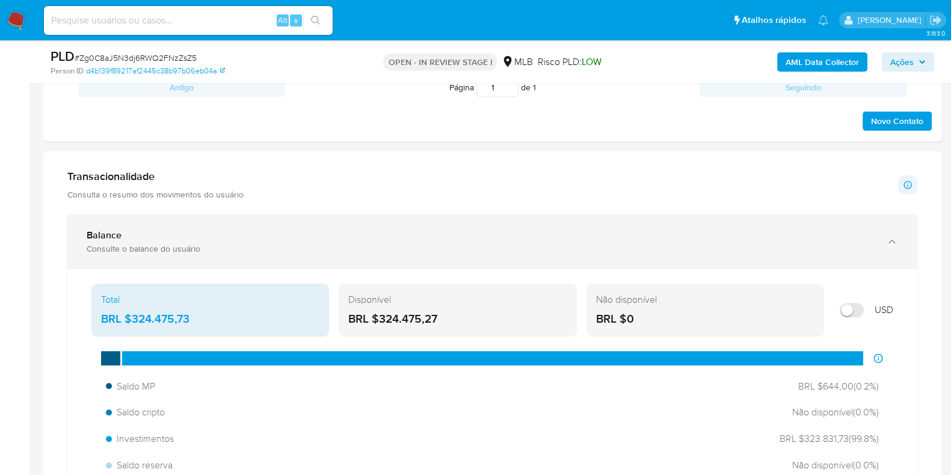
scroll to position [977, 0]
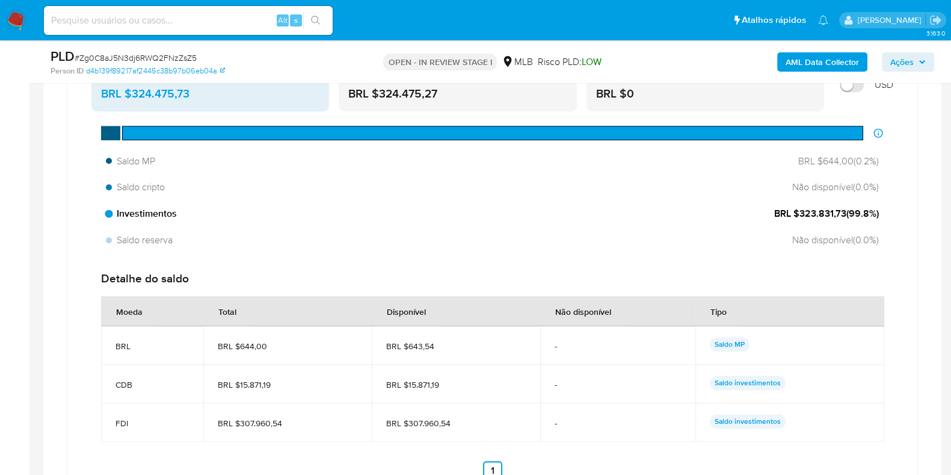
drag, startPoint x: 799, startPoint y: 212, endPoint x: 843, endPoint y: 214, distance: 44.5
click at [843, 214] on span "BRL $323.831,73 ( 99.8 %)" at bounding box center [826, 213] width 105 height 13
